Goal: Task Accomplishment & Management: Complete application form

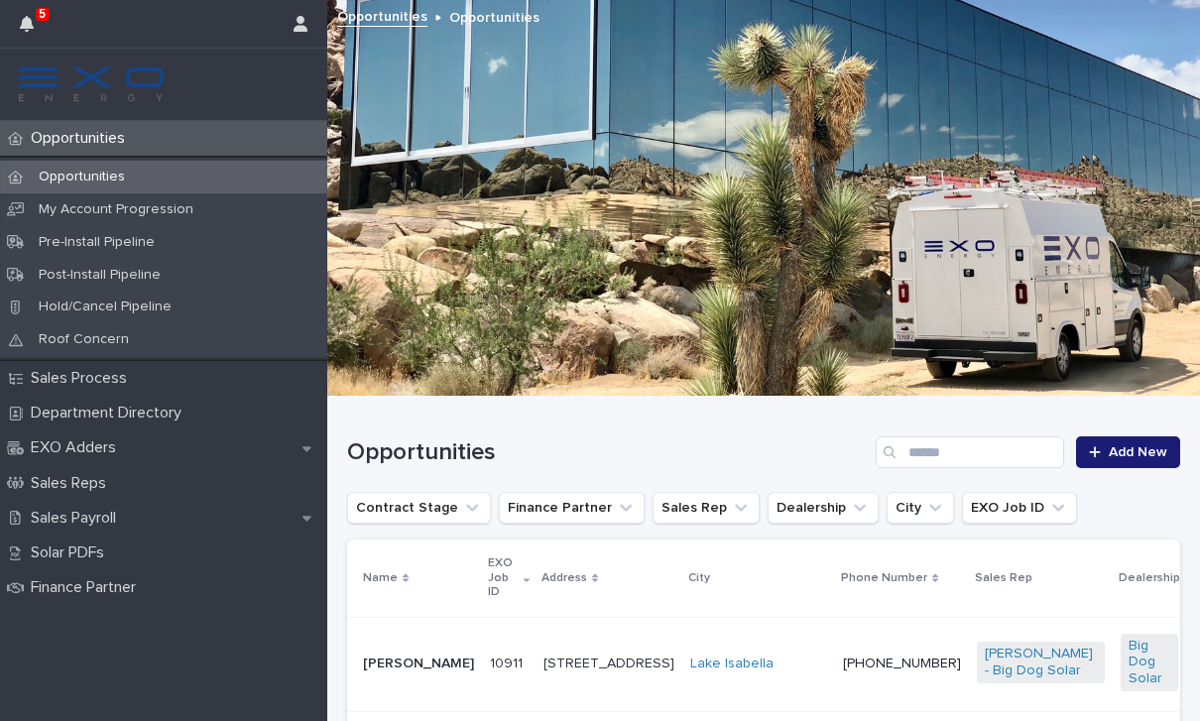
click at [1109, 451] on div at bounding box center [1099, 452] width 20 height 14
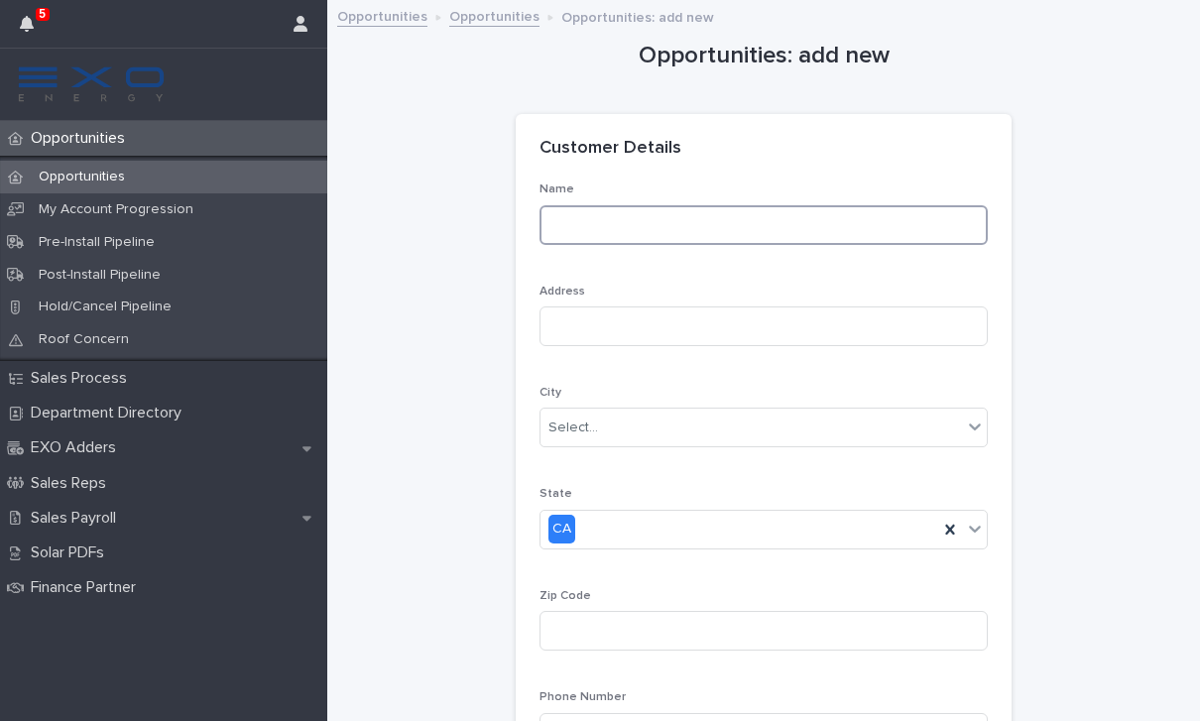
click at [804, 205] on input at bounding box center [764, 225] width 448 height 40
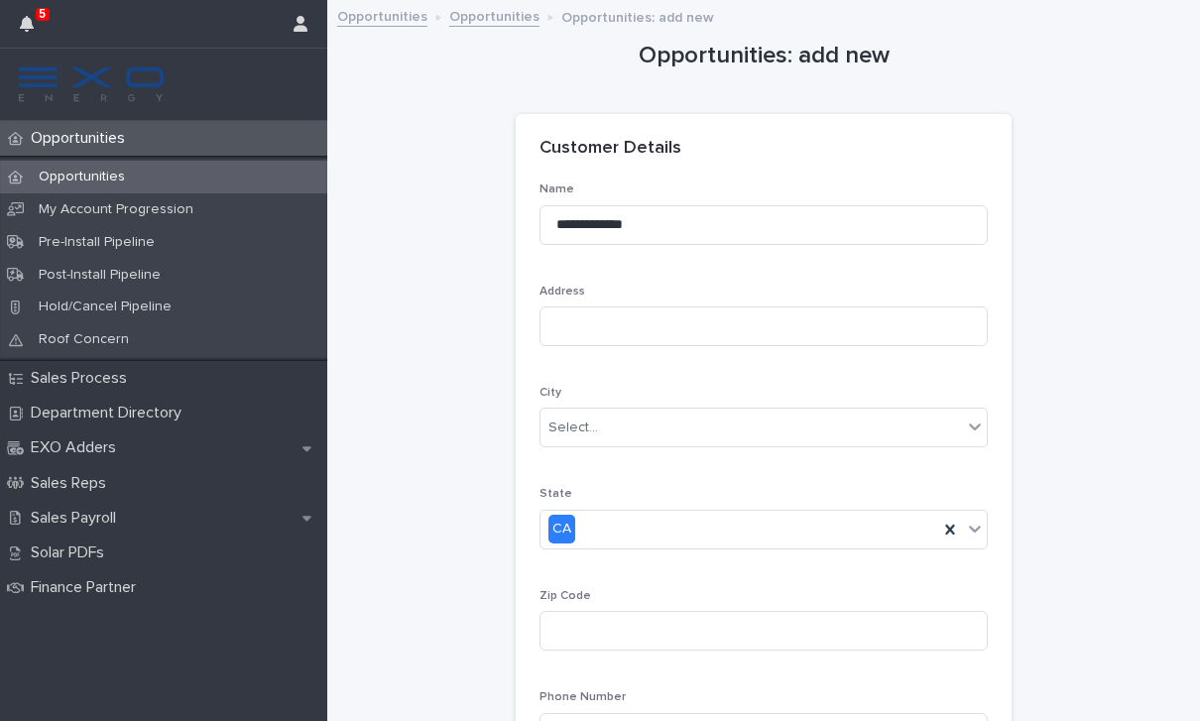
type input "**********"
click at [783, 326] on input at bounding box center [764, 327] width 448 height 40
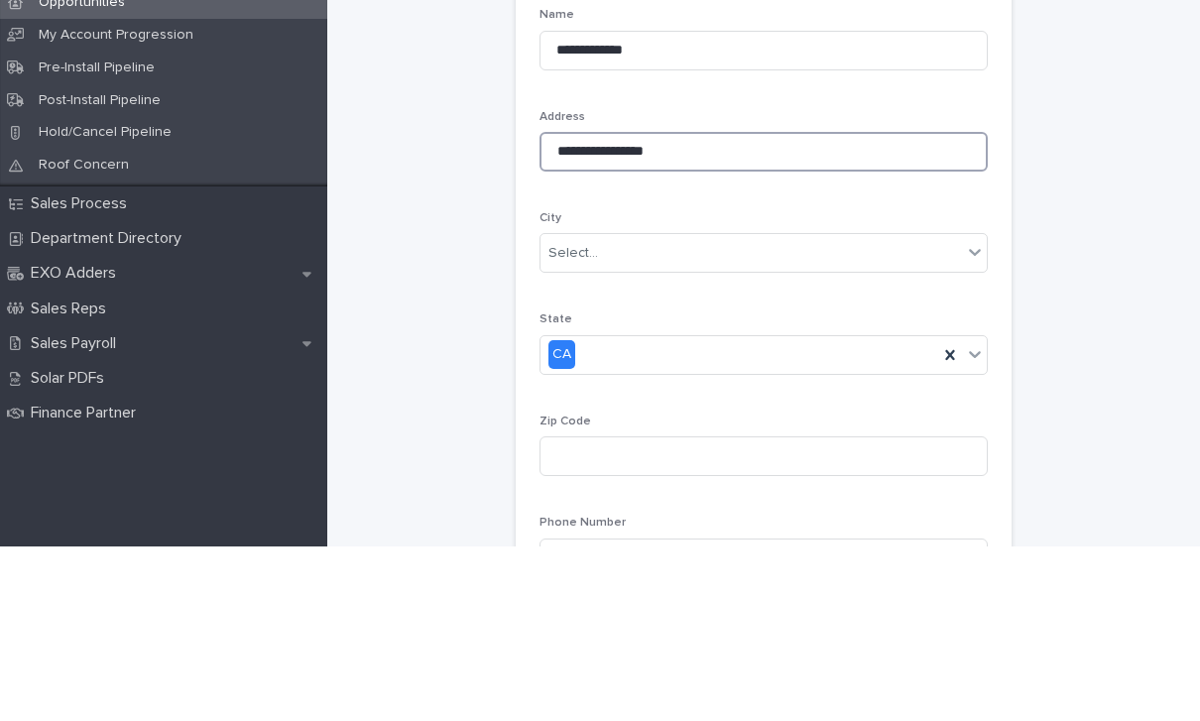
click at [624, 307] on input "**********" at bounding box center [764, 327] width 448 height 40
type input "**********"
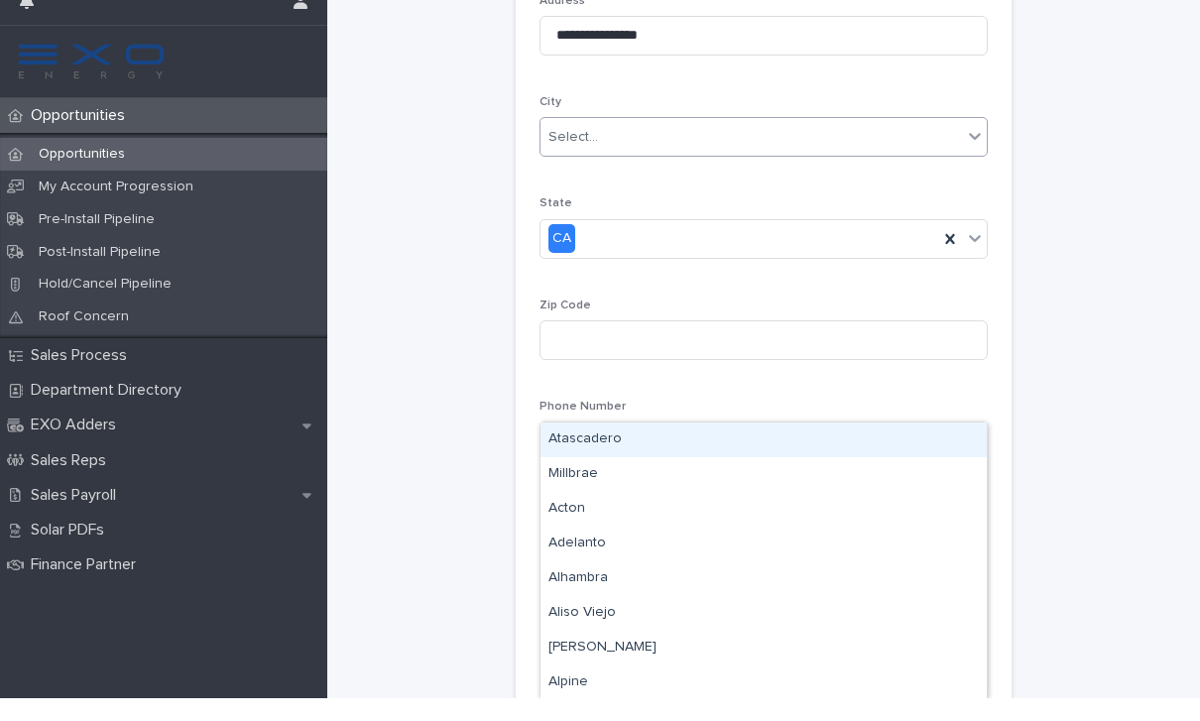
scroll to position [281, 0]
click at [826, 141] on div "City option Atascadero focused, 1 of 575. 575 results available. Use Up and Dow…" at bounding box center [764, 143] width 448 height 77
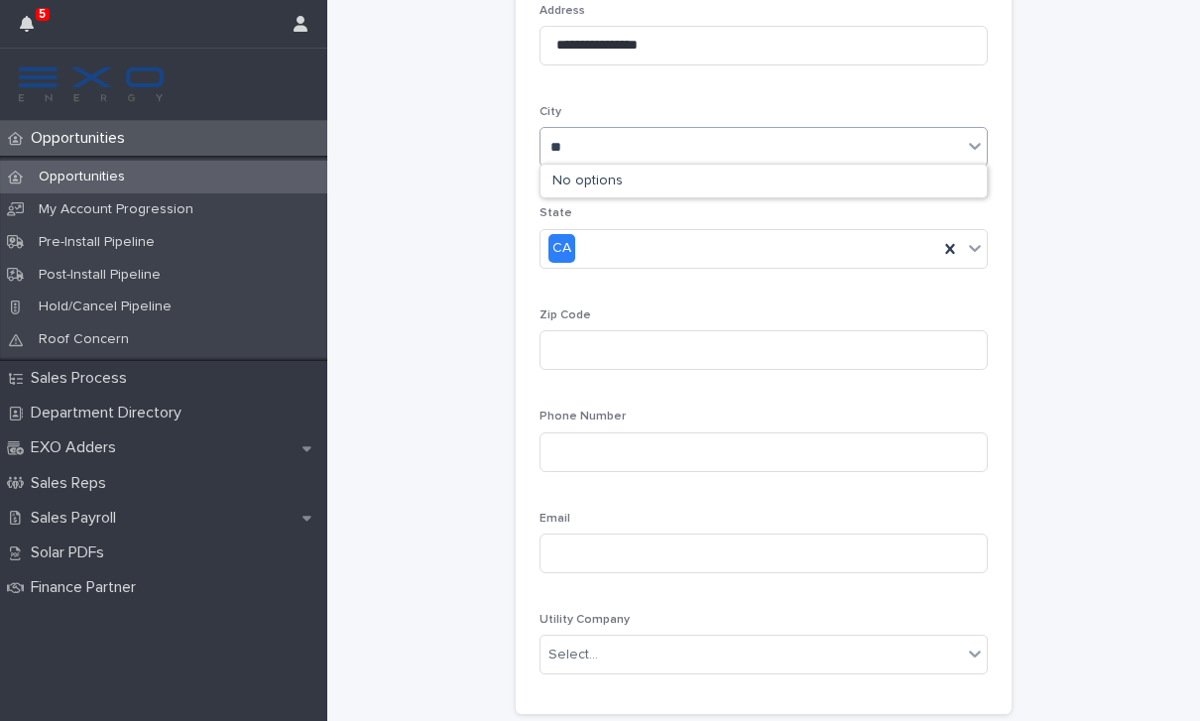
type input "*"
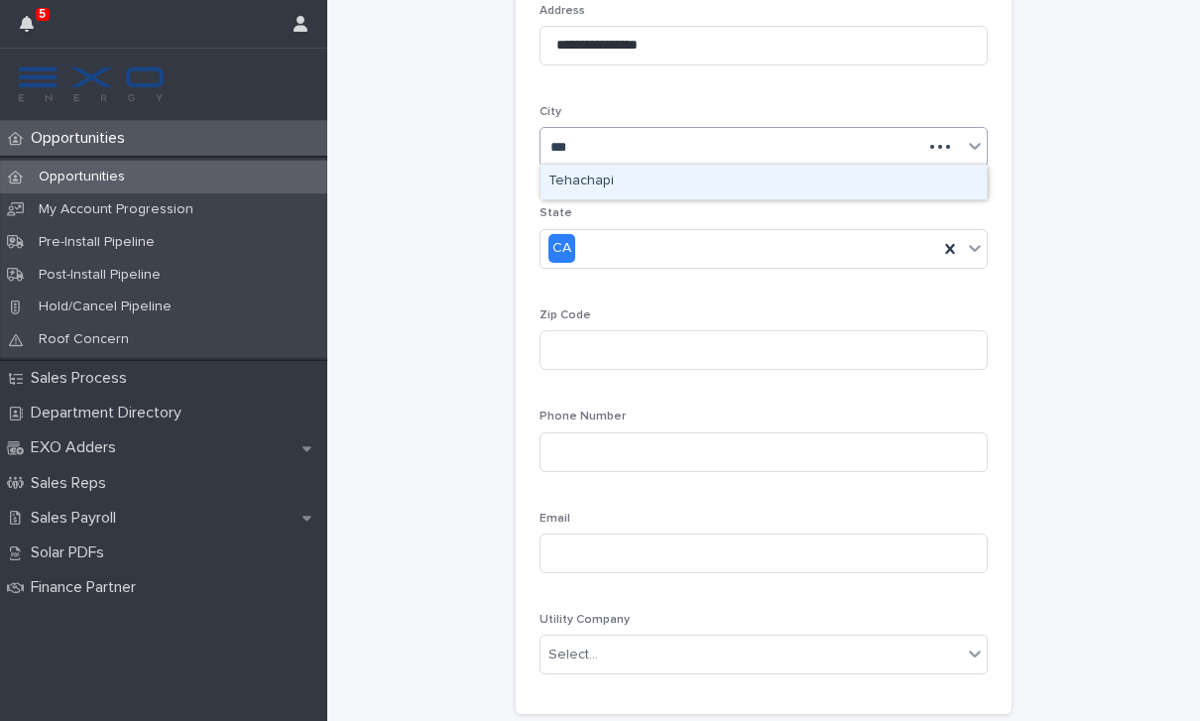
click at [668, 183] on div "Tehachapi" at bounding box center [764, 182] width 446 height 35
type input "***"
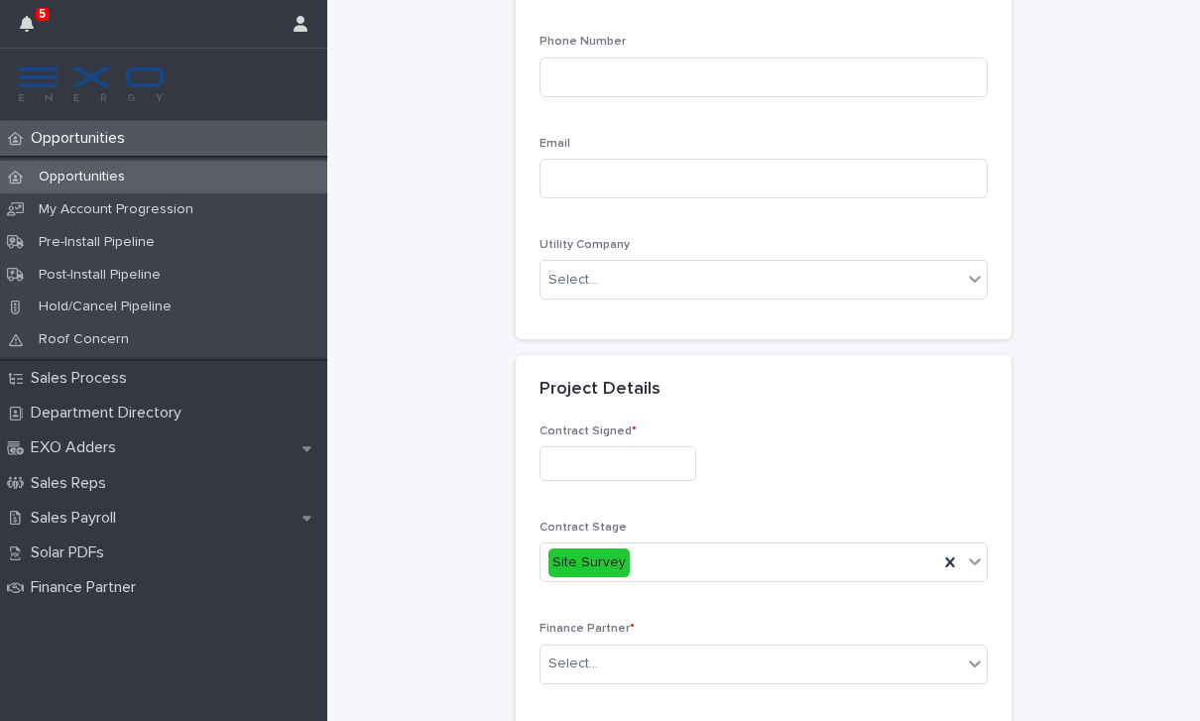
scroll to position [671, 0]
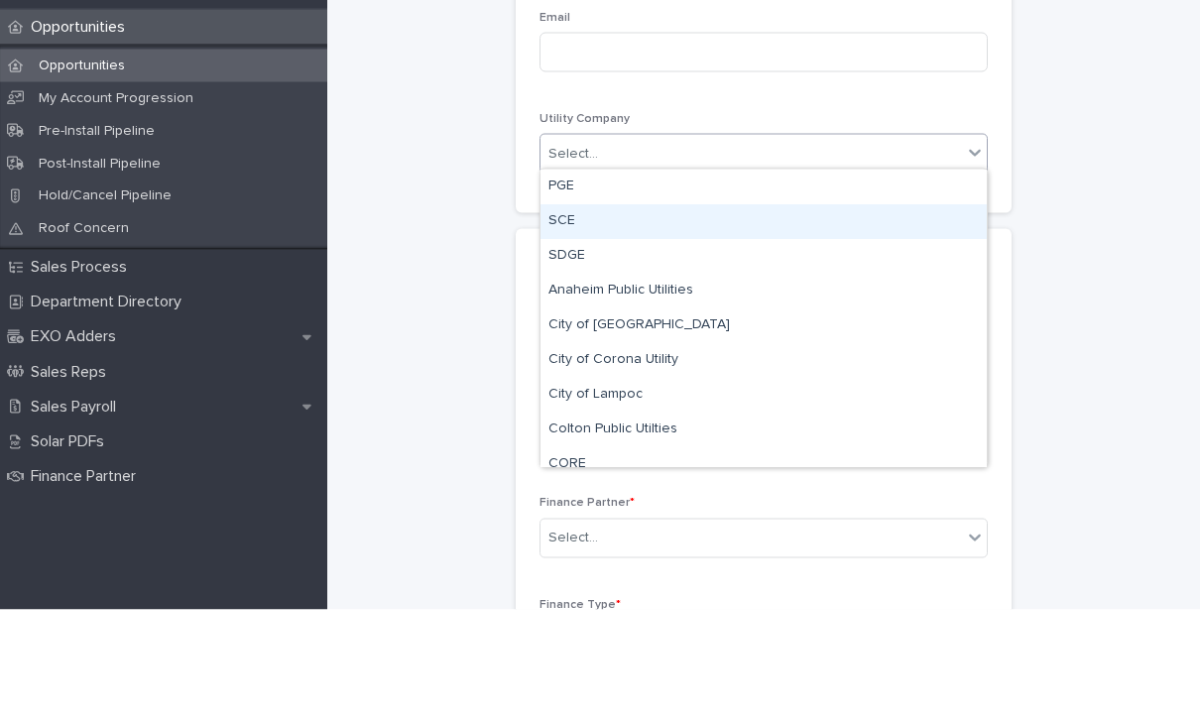
click at [861, 315] on div "SCE" at bounding box center [764, 332] width 446 height 35
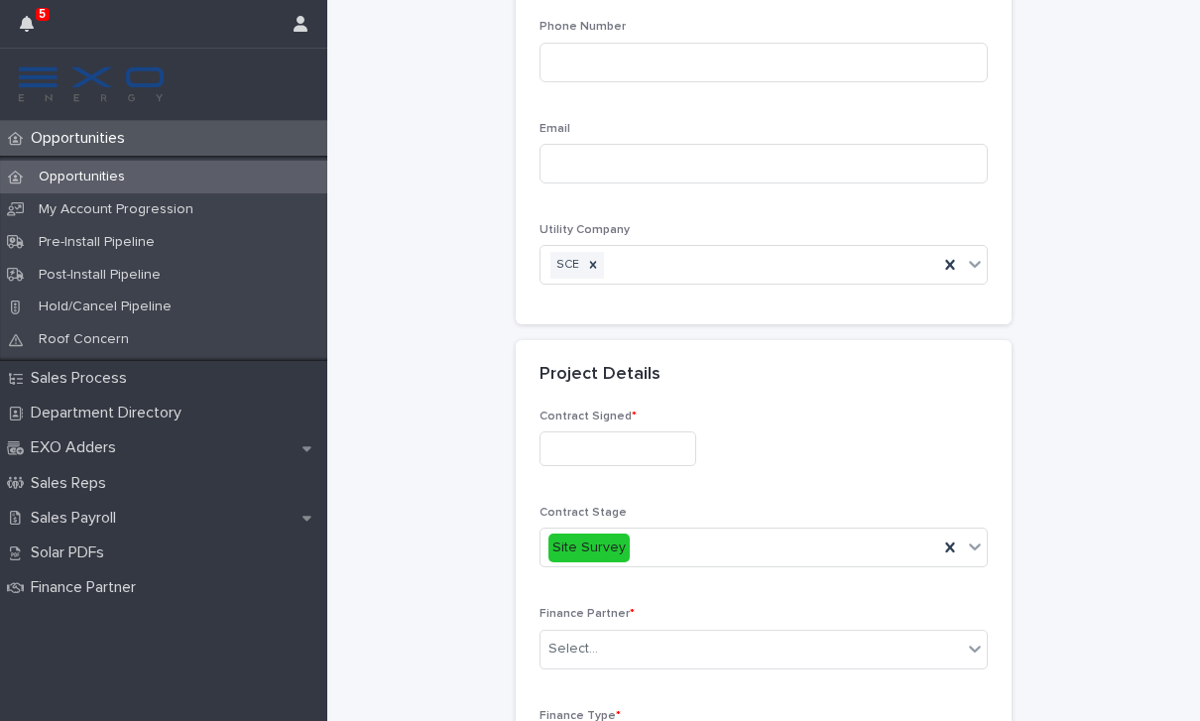
click at [633, 447] on input "text" at bounding box center [618, 449] width 157 height 35
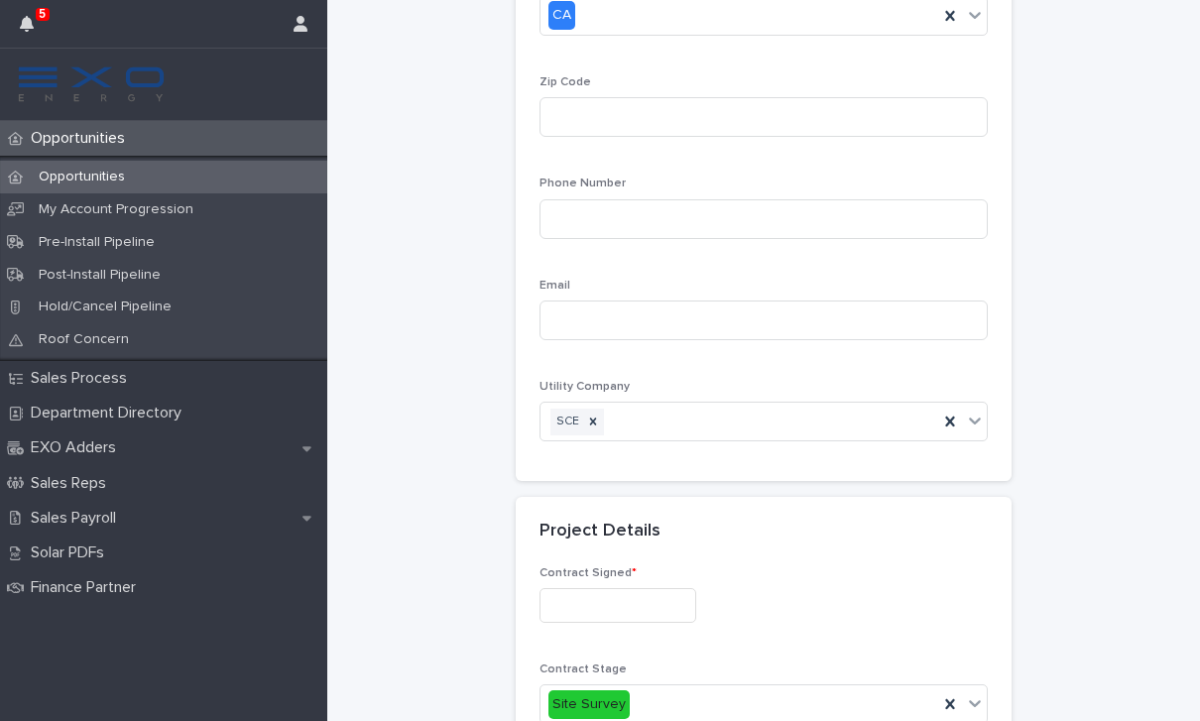
scroll to position [485, 0]
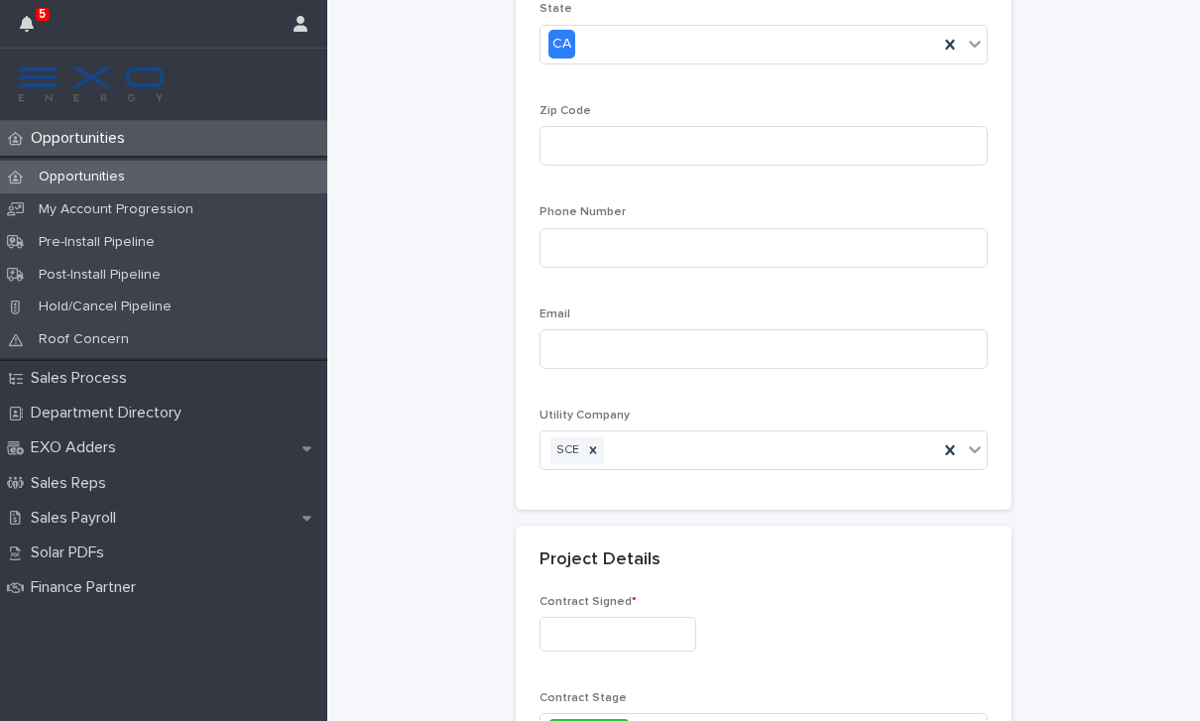
click at [638, 624] on input "text" at bounding box center [618, 634] width 157 height 35
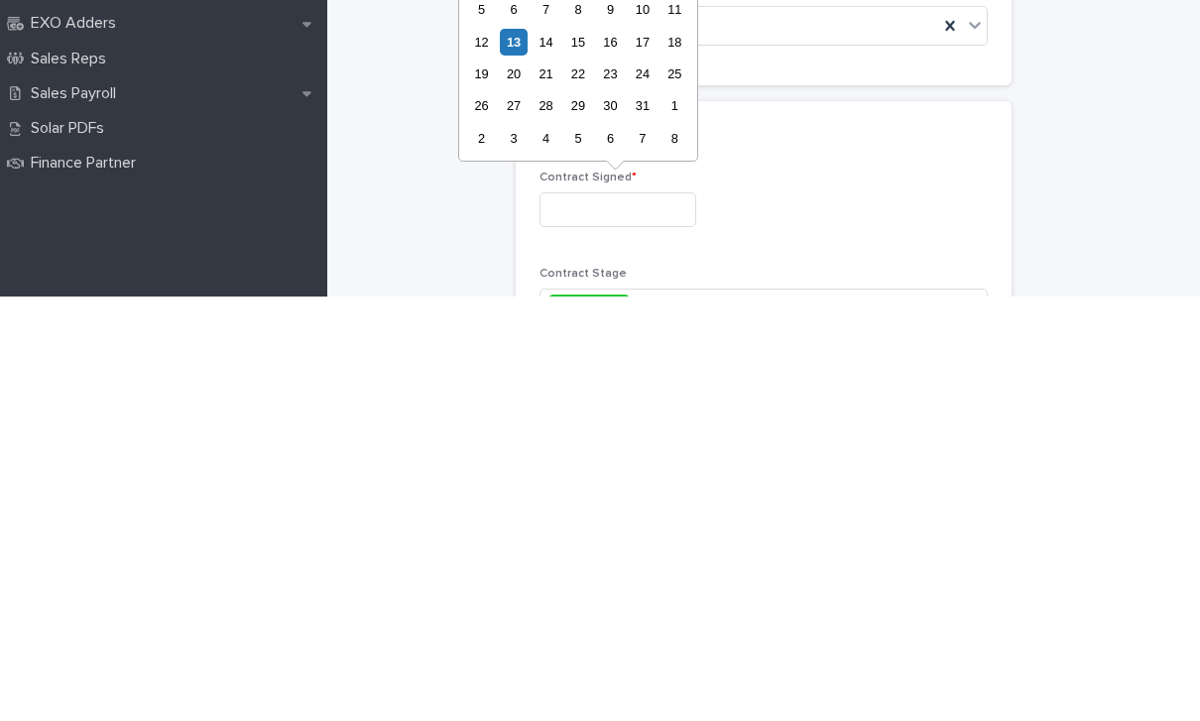
click at [512, 453] on div "13" at bounding box center [513, 466] width 27 height 27
type input "**********"
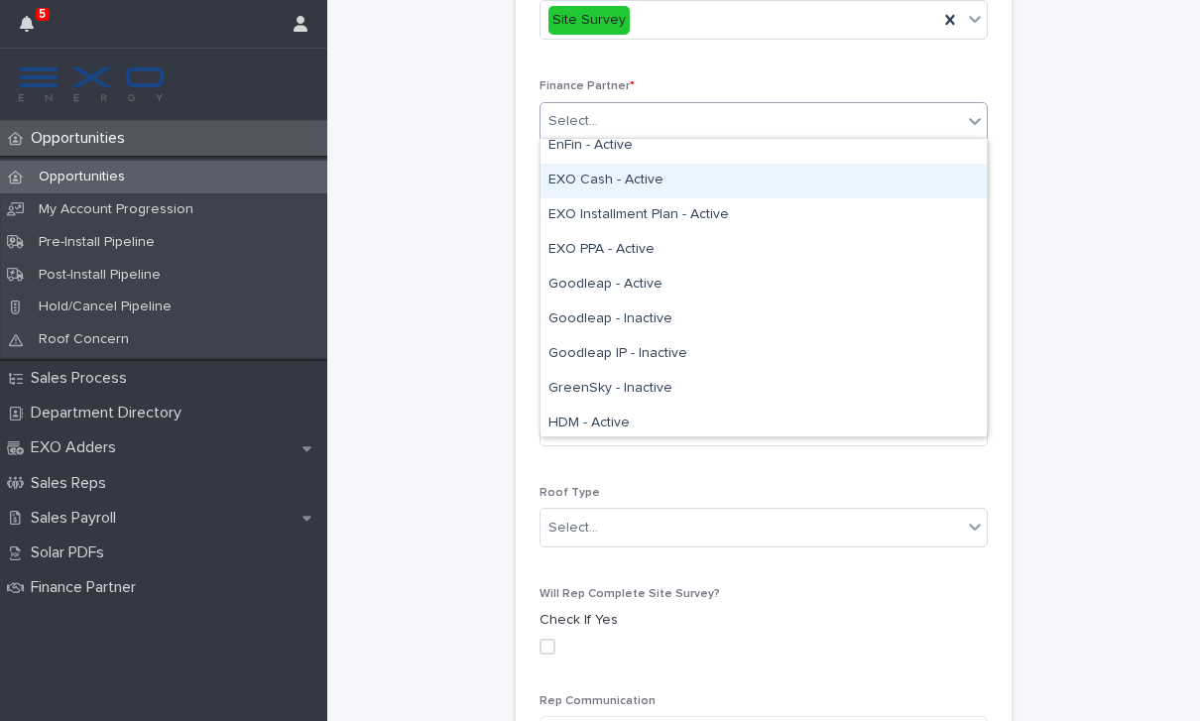
scroll to position [130, 0]
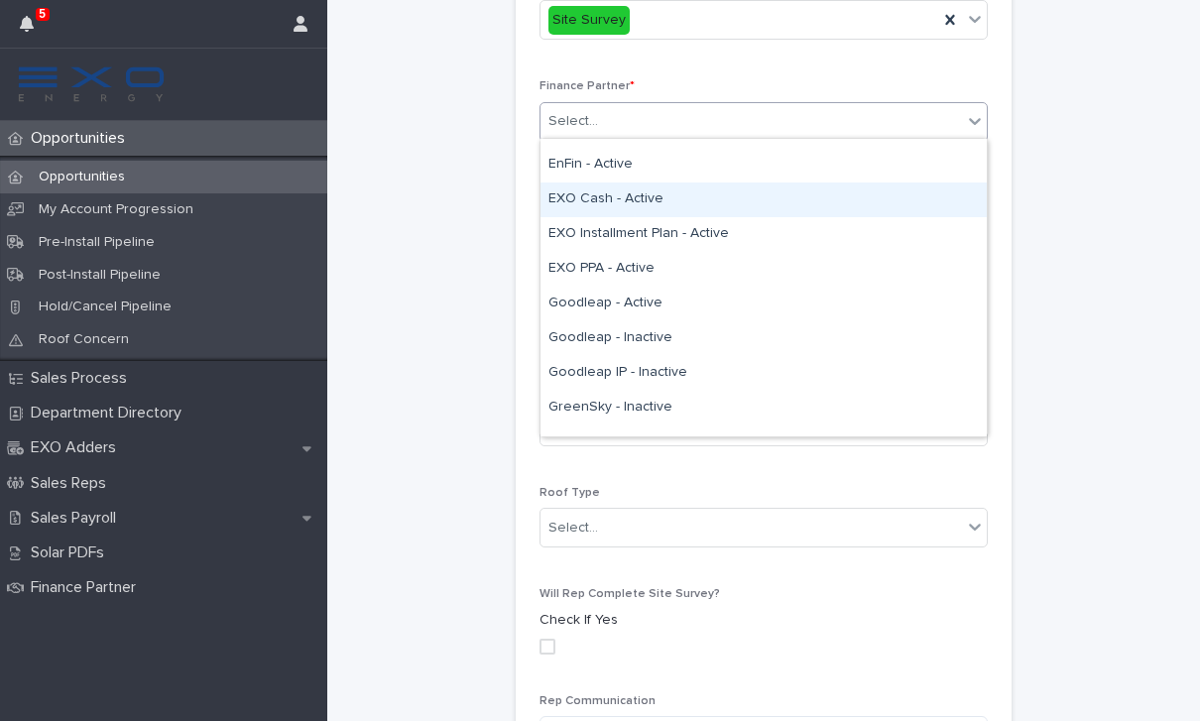
click at [632, 204] on div "EXO Cash - Active" at bounding box center [764, 200] width 446 height 35
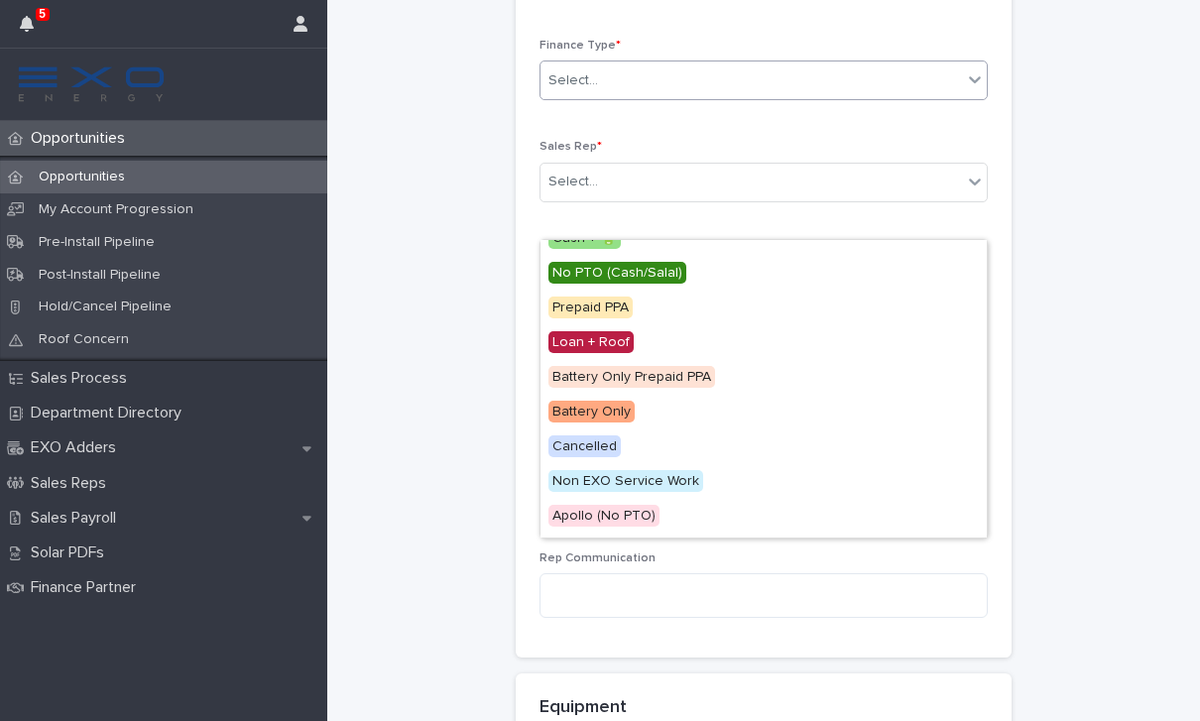
scroll to position [243, 0]
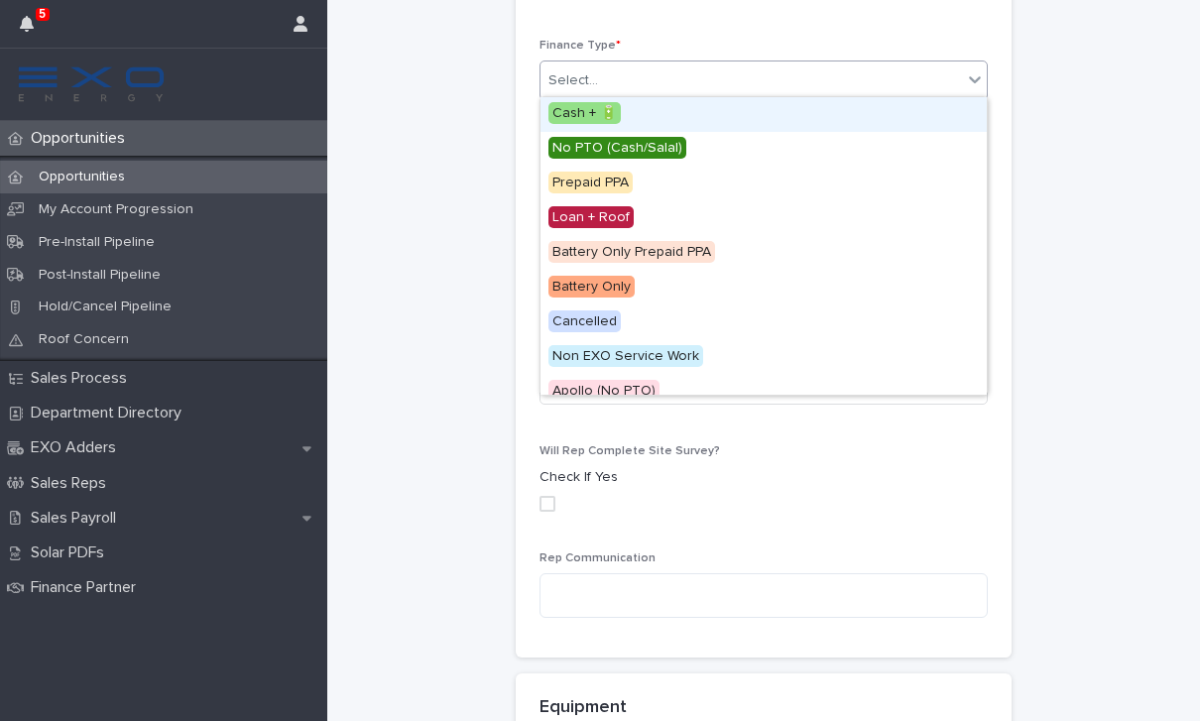
click at [589, 116] on span "Cash + 🔋" at bounding box center [585, 113] width 72 height 22
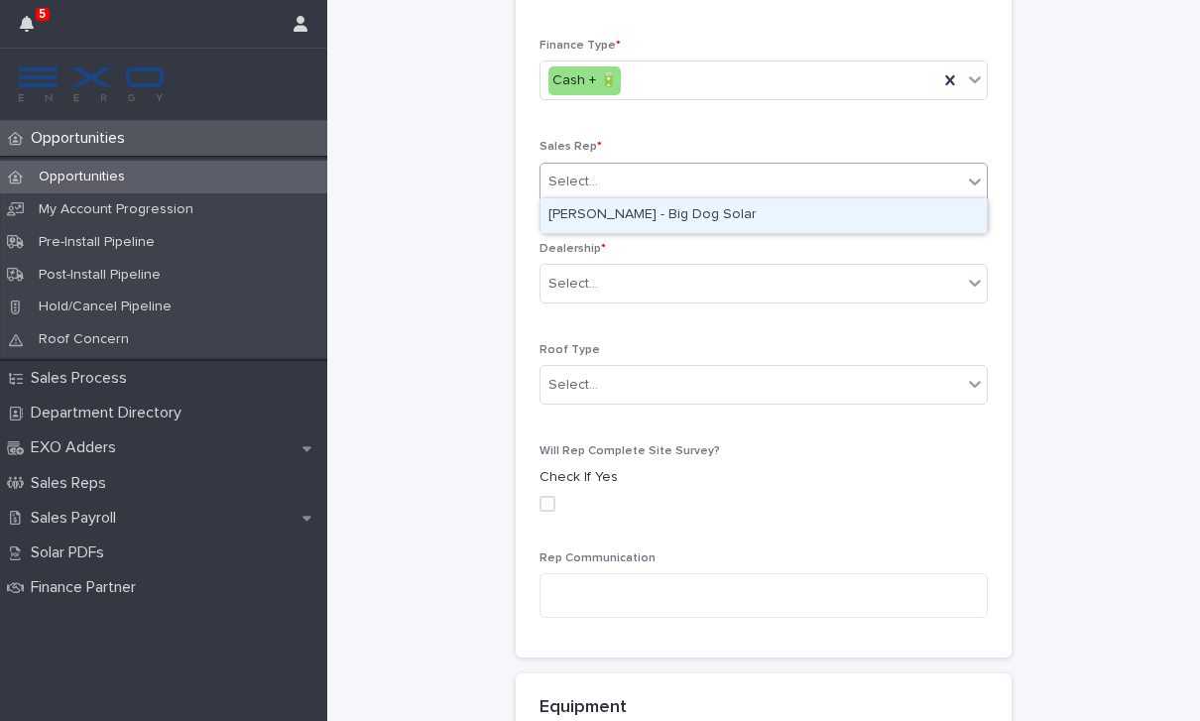
click at [802, 220] on div "[PERSON_NAME] - Big Dog Solar" at bounding box center [764, 215] width 446 height 35
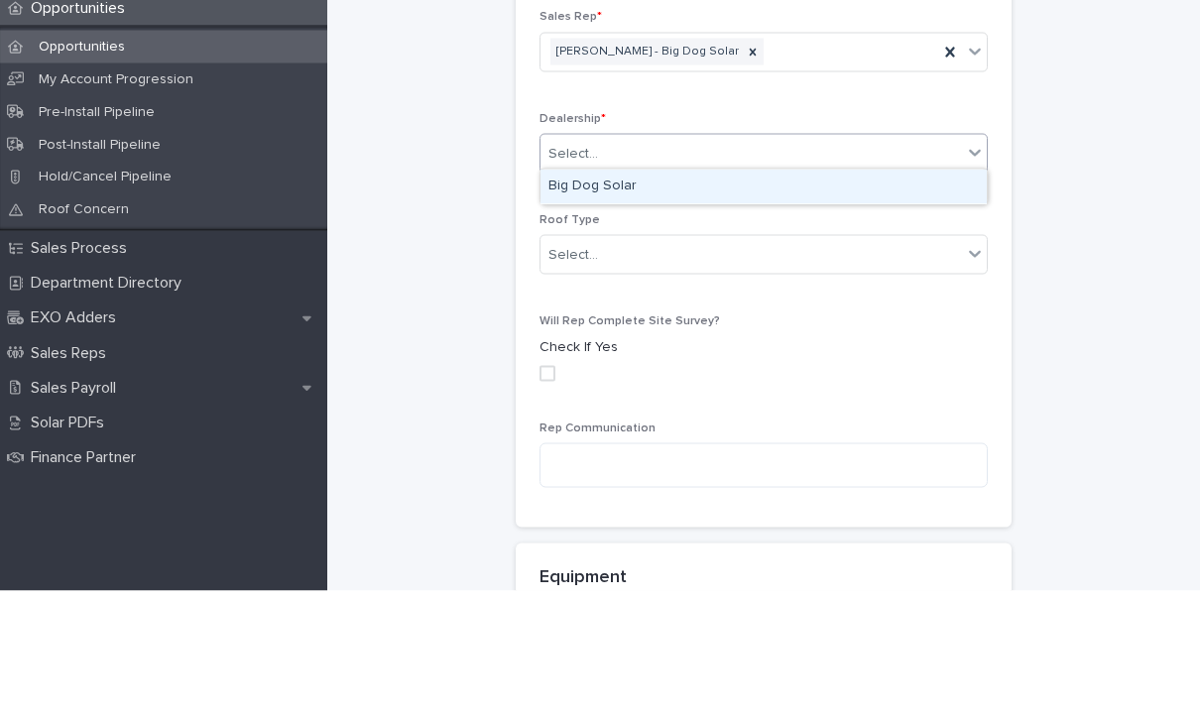
click at [810, 300] on div "Big Dog Solar" at bounding box center [764, 317] width 446 height 35
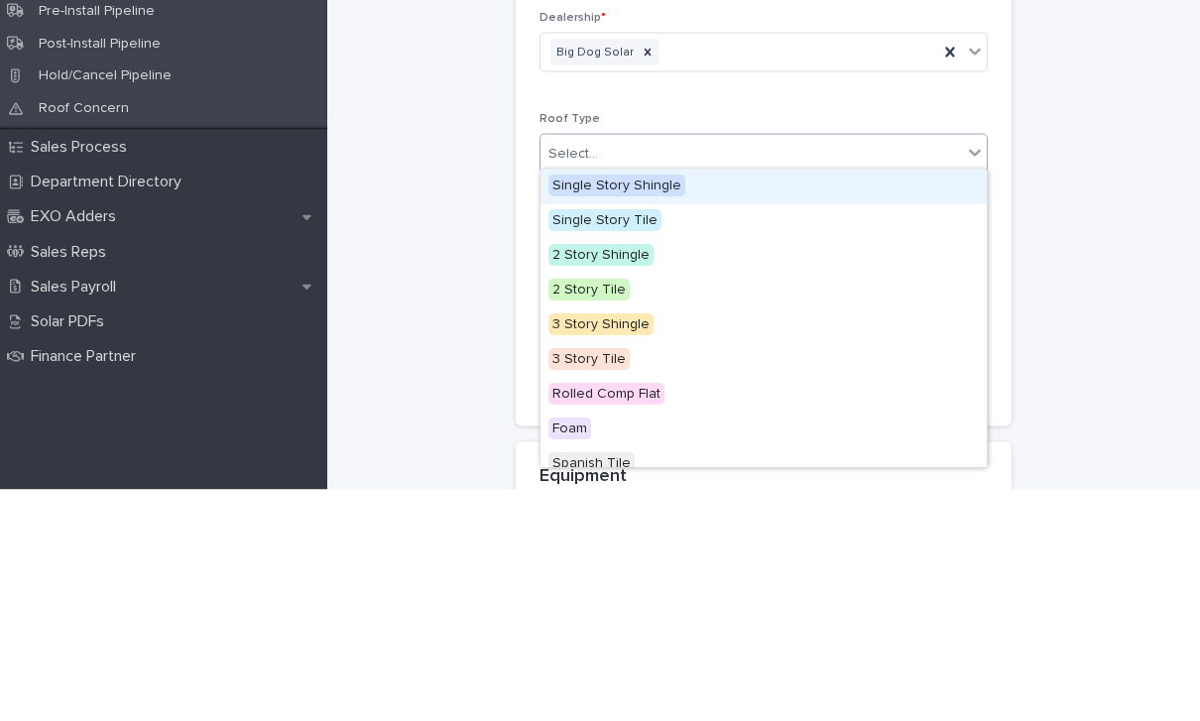
click at [657, 406] on span "Single Story Shingle" at bounding box center [617, 417] width 137 height 22
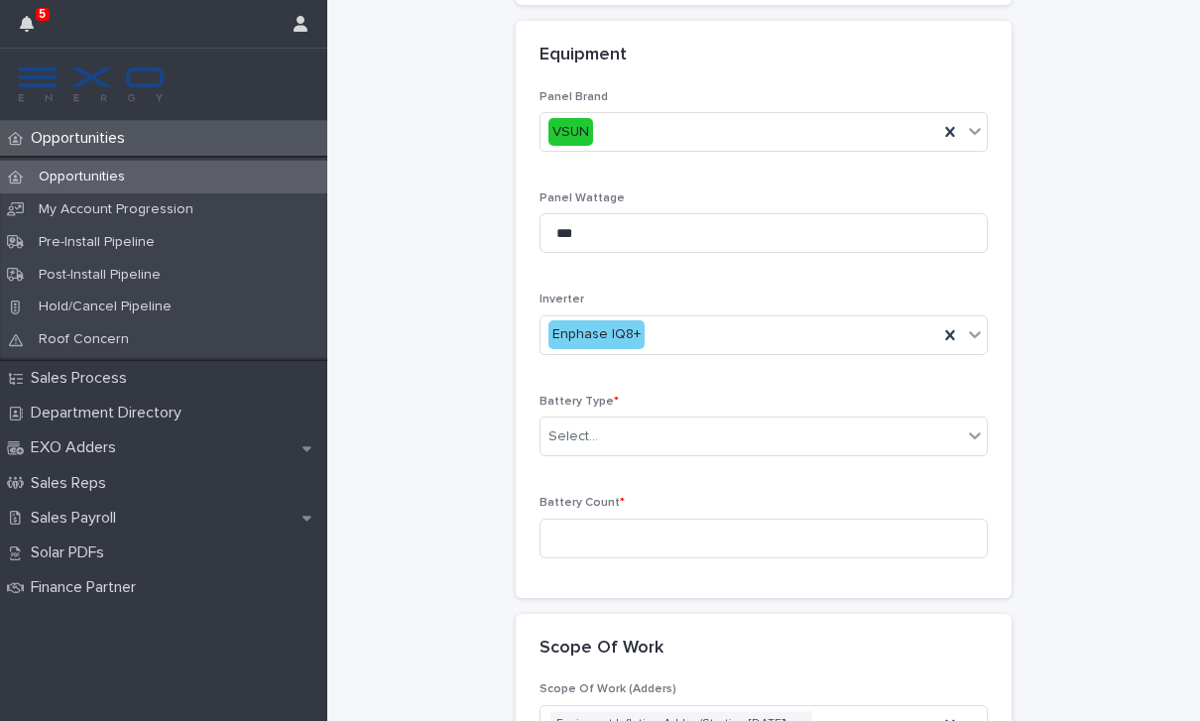
scroll to position [1920, 0]
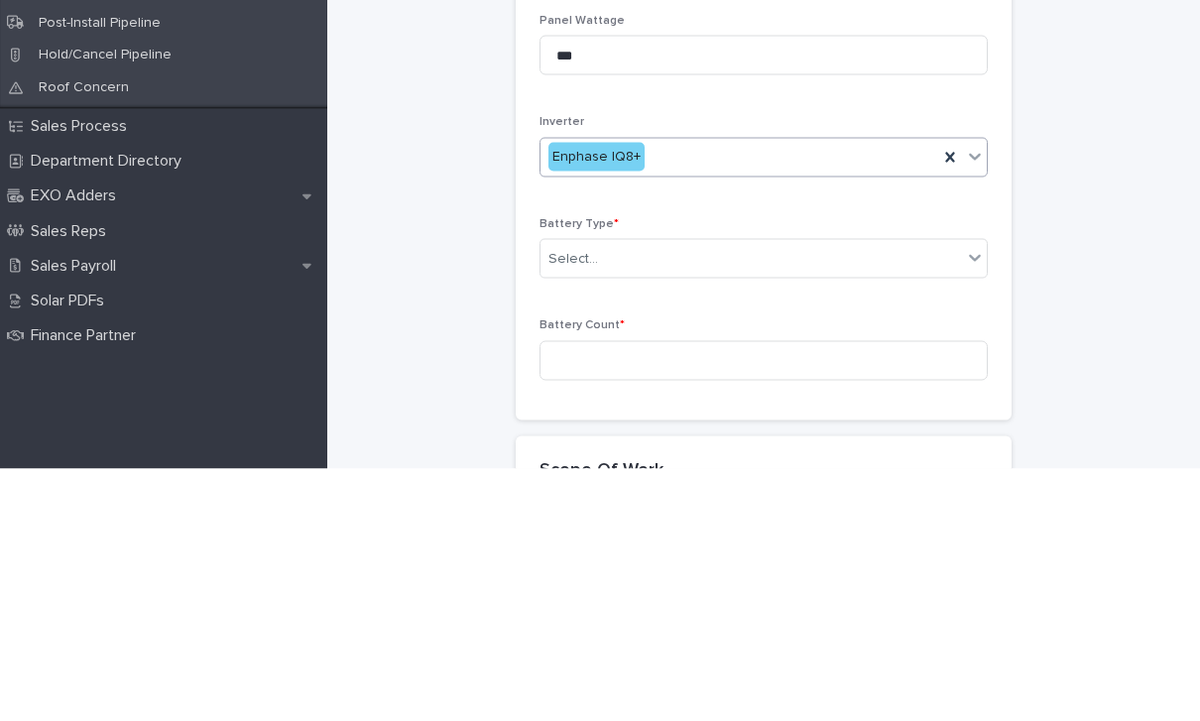
click at [954, 400] on icon at bounding box center [950, 410] width 20 height 20
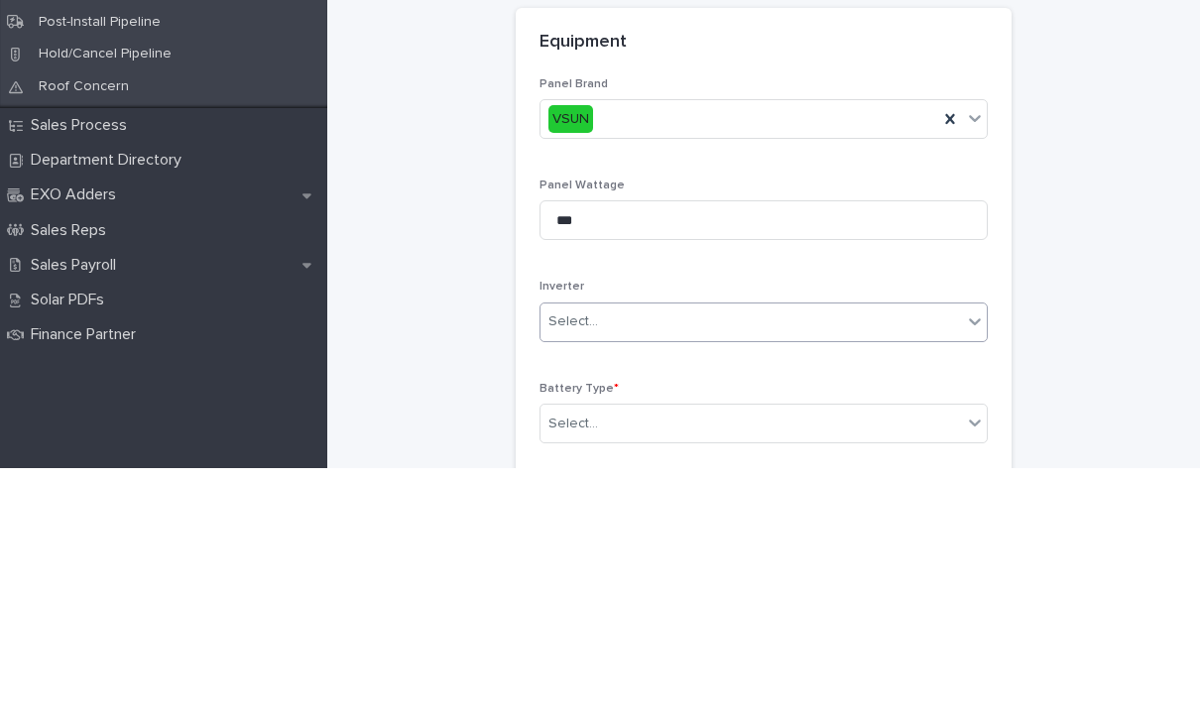
scroll to position [1750, 0]
click at [945, 366] on icon at bounding box center [950, 376] width 20 height 20
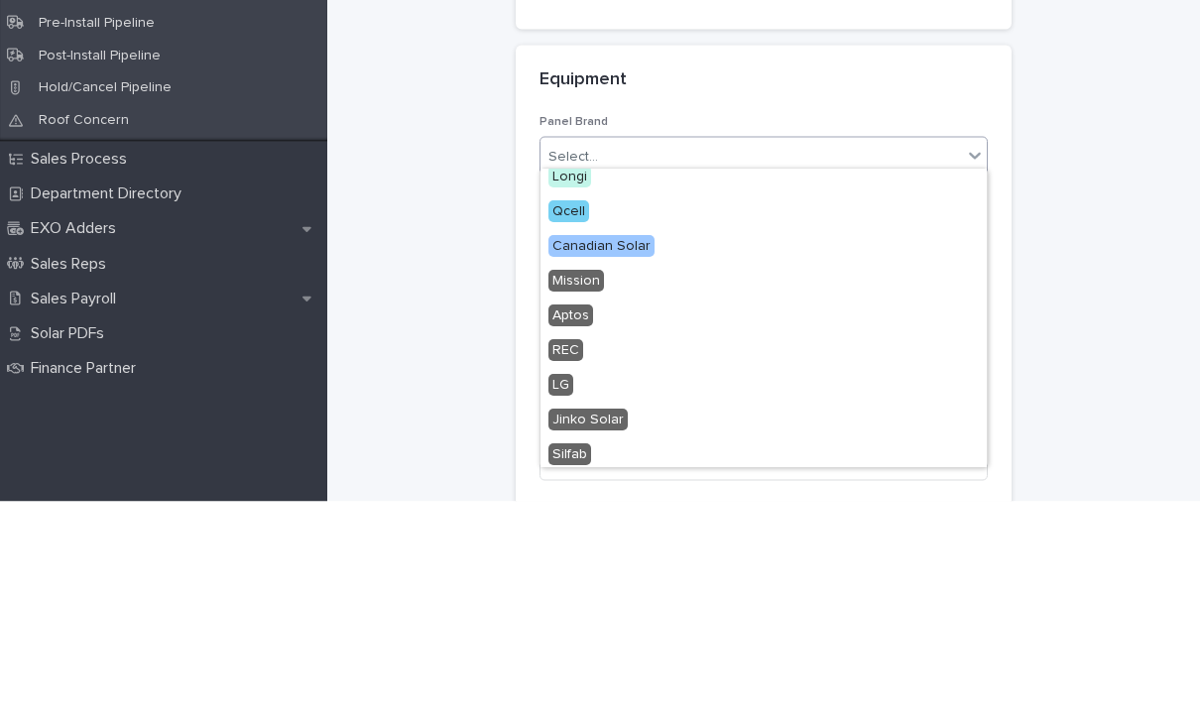
scroll to position [87, 0]
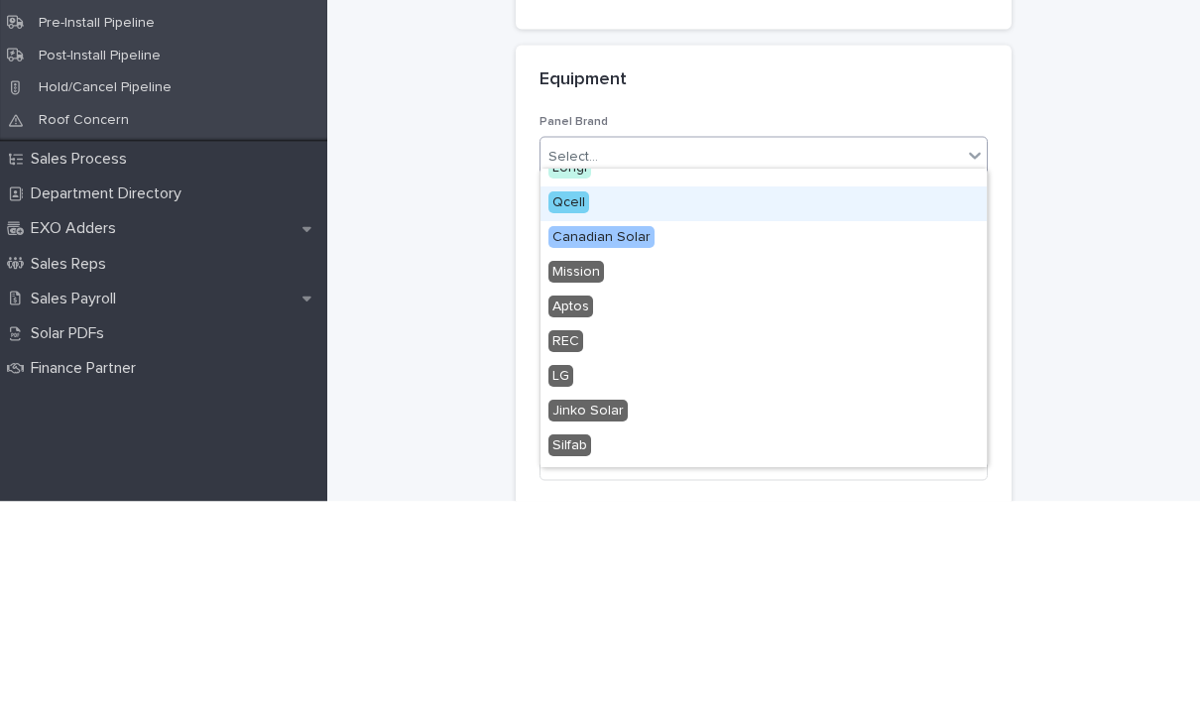
click at [920, 406] on div "Qcell" at bounding box center [764, 423] width 446 height 35
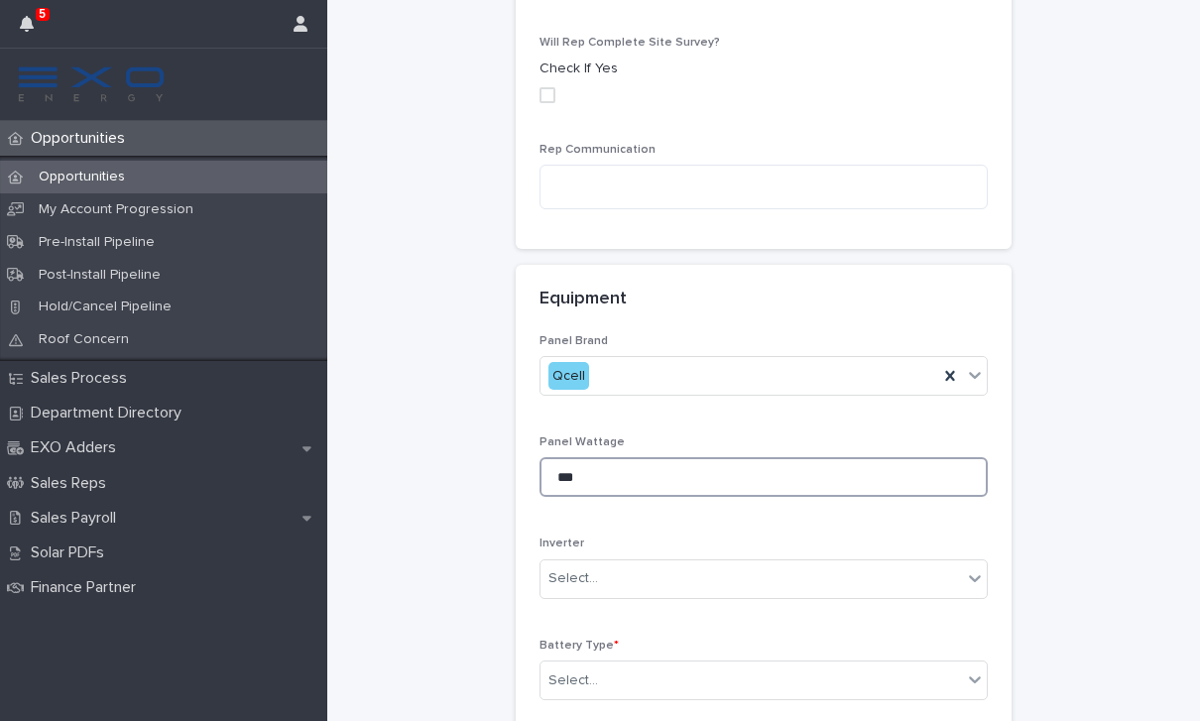
click at [900, 459] on input "***" at bounding box center [764, 477] width 448 height 40
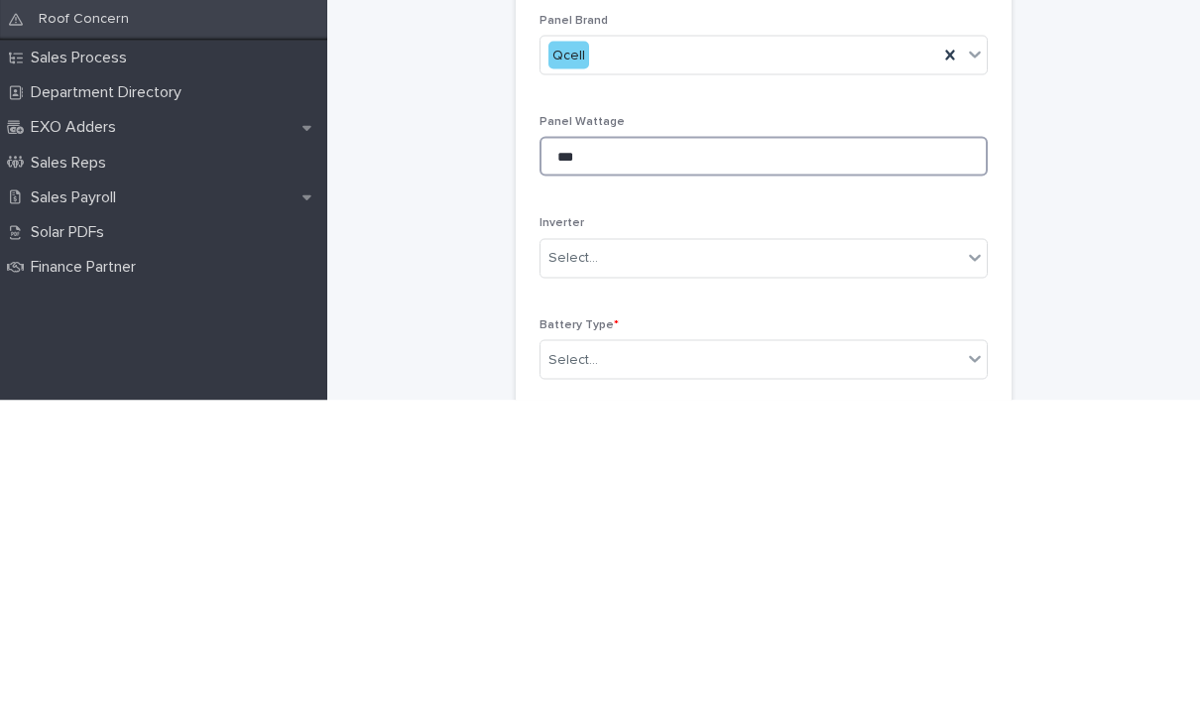
click at [901, 457] on input "***" at bounding box center [764, 477] width 448 height 40
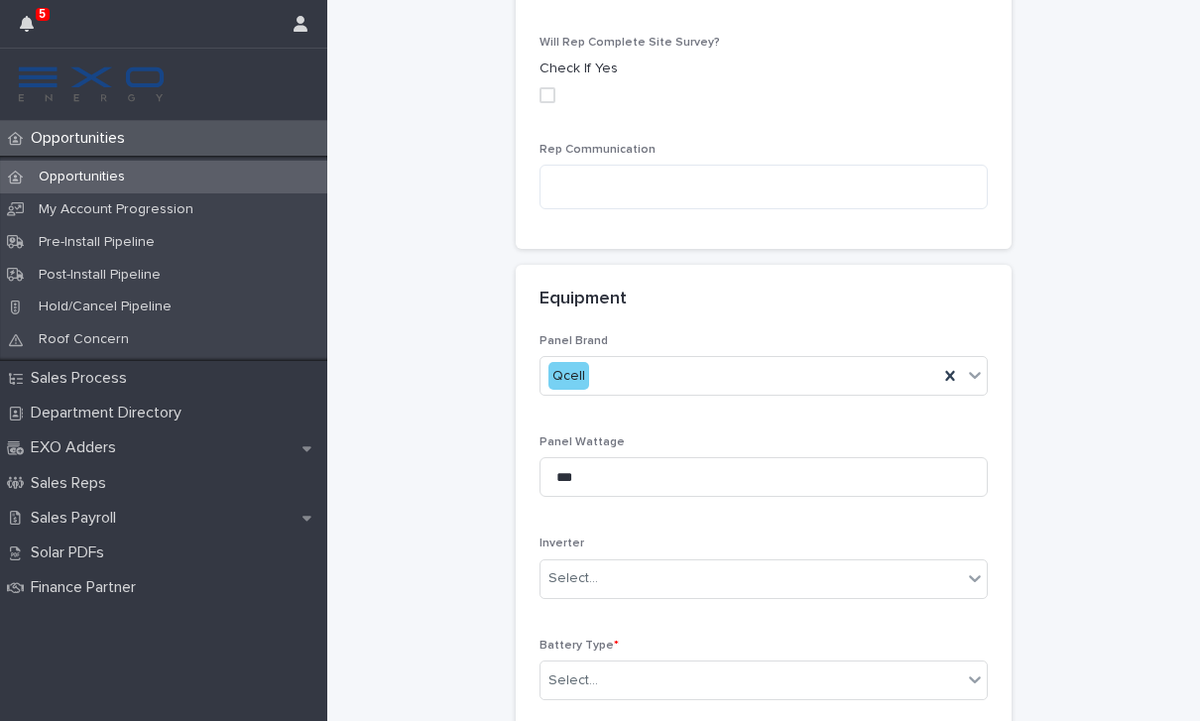
type input "***"
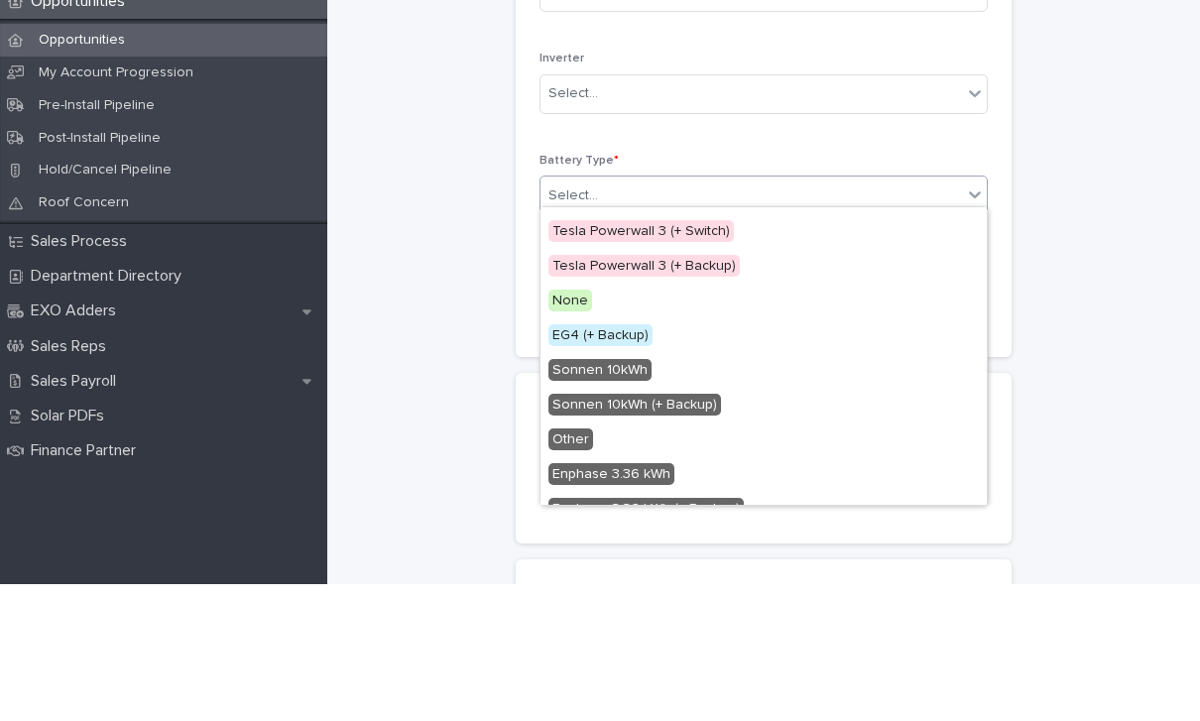
scroll to position [268, 0]
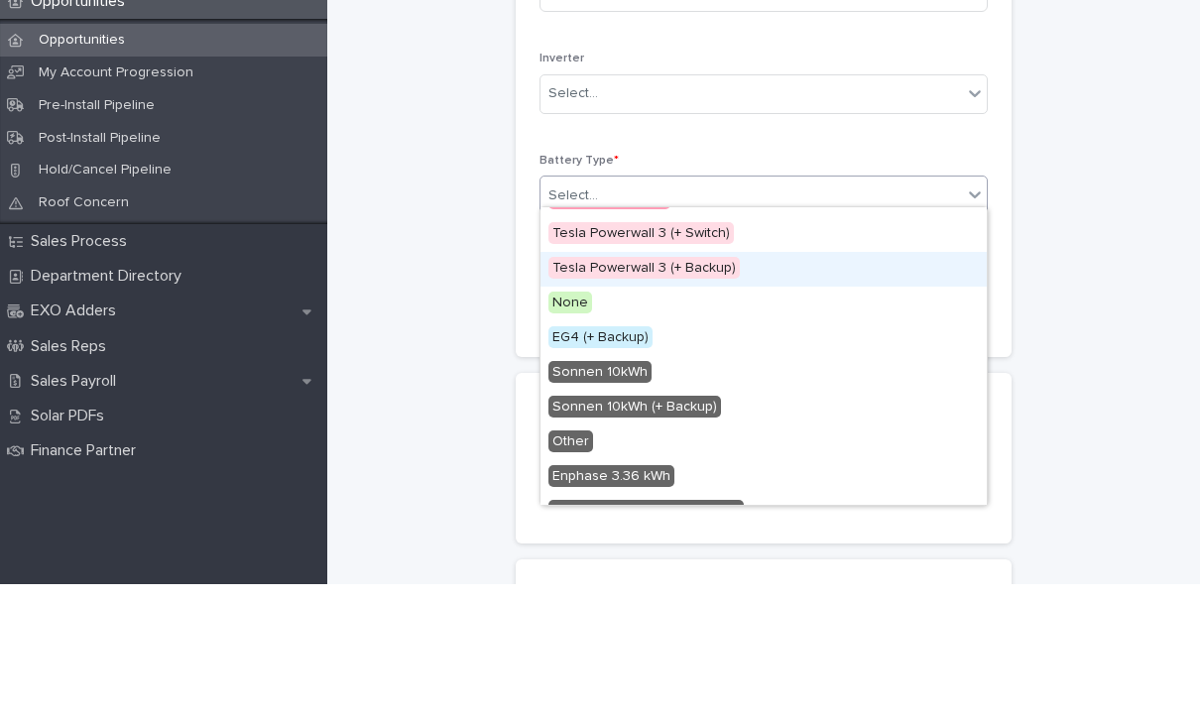
click at [687, 394] on span "Tesla Powerwall 3 (+ Backup)" at bounding box center [644, 405] width 191 height 22
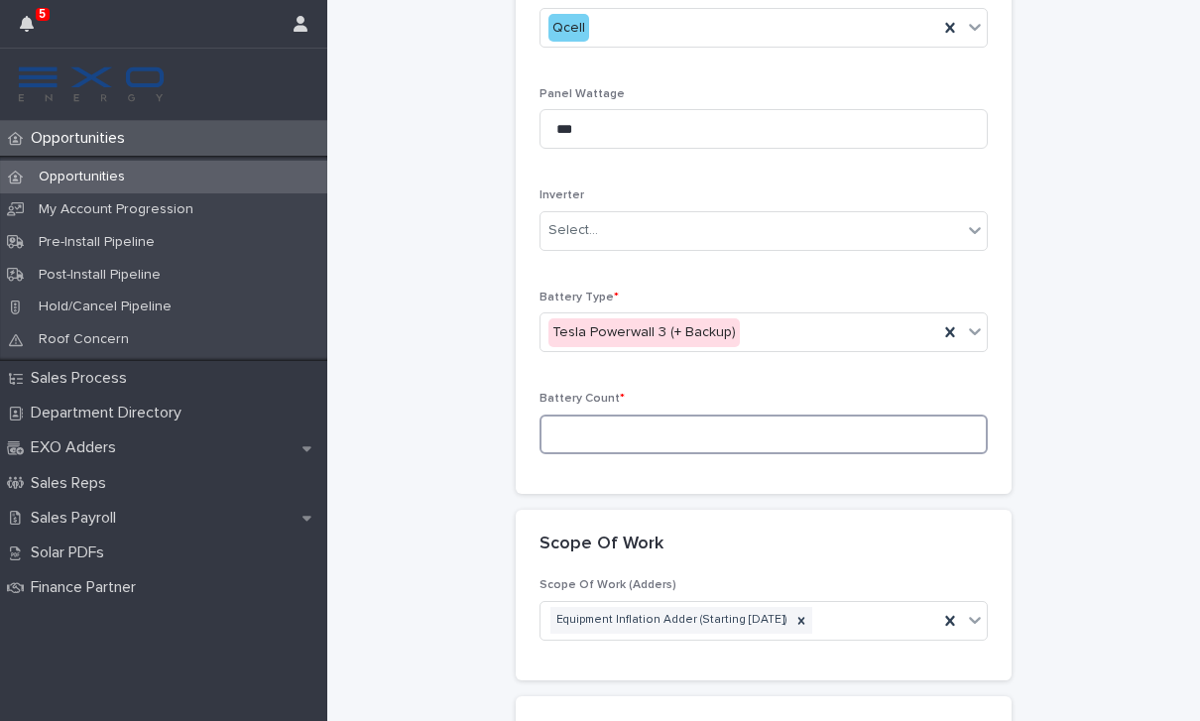
click at [854, 427] on input at bounding box center [764, 435] width 448 height 40
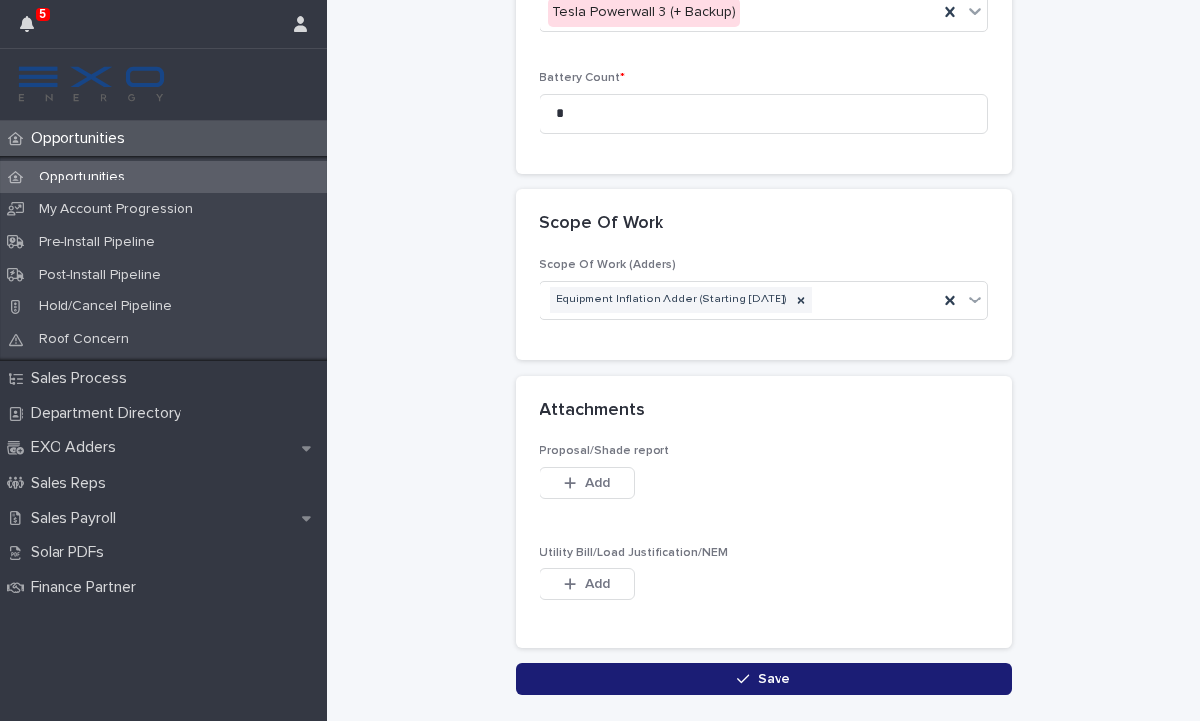
scroll to position [2417, 0]
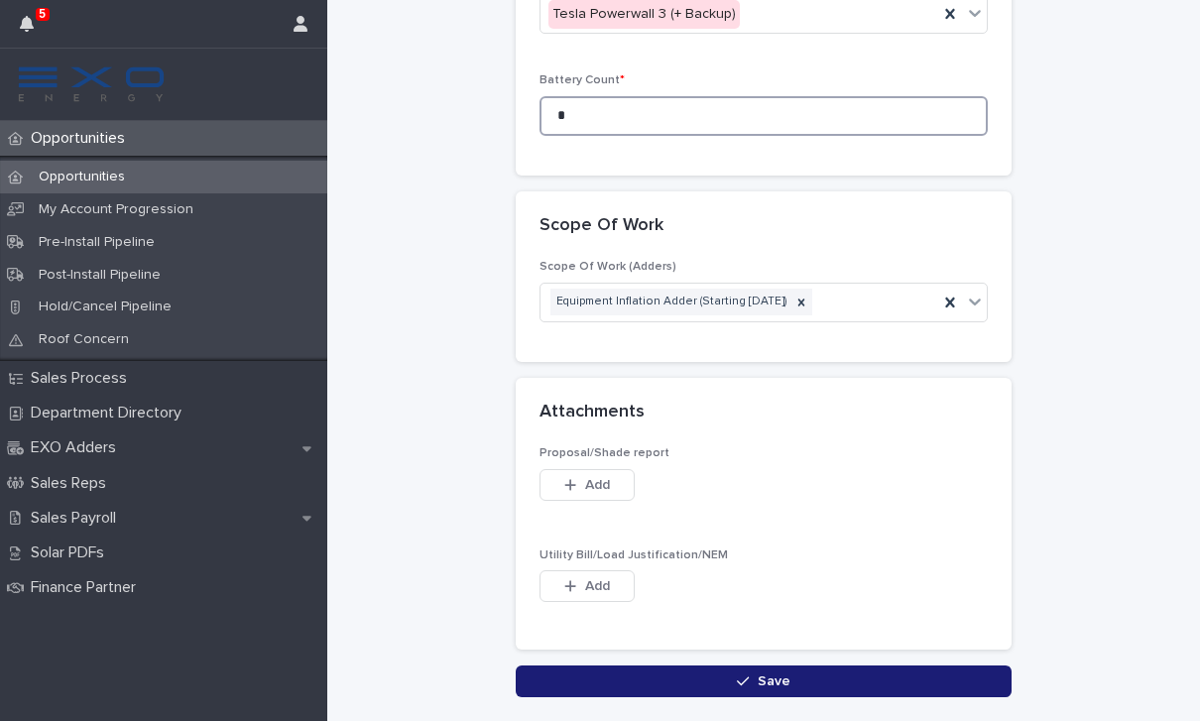
type input "*"
click at [892, 673] on button "Save" at bounding box center [764, 682] width 496 height 32
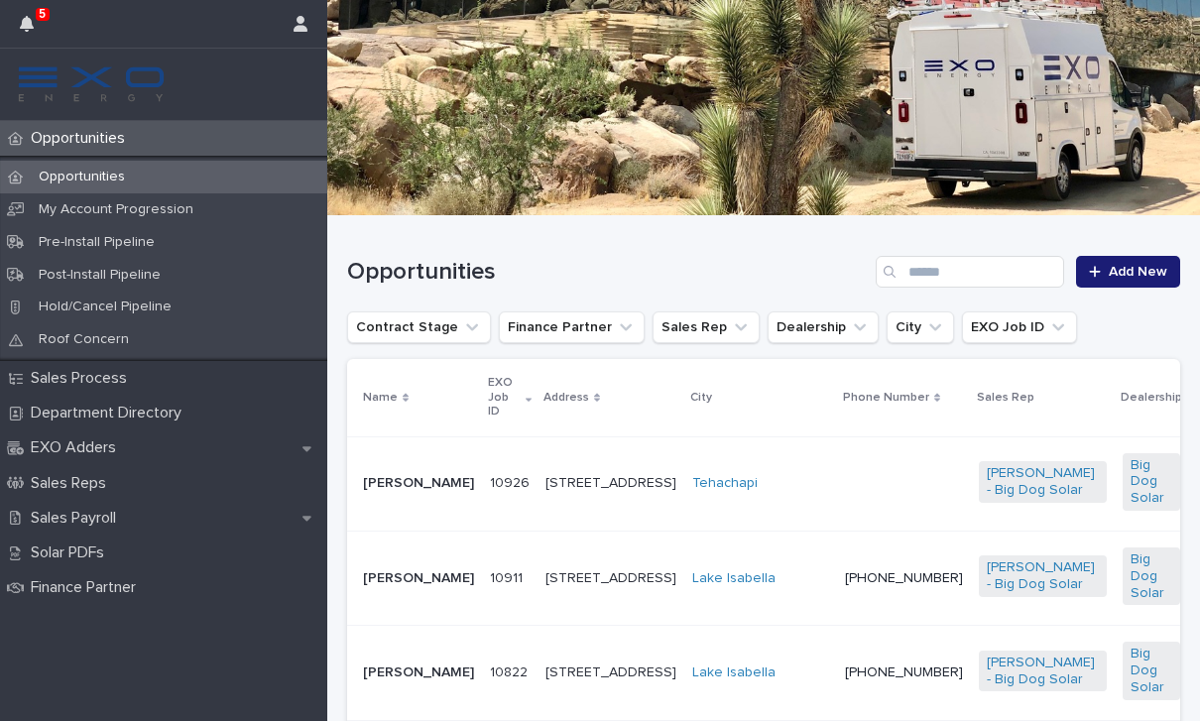
scroll to position [210, 0]
